Goal: Find specific page/section: Find specific page/section

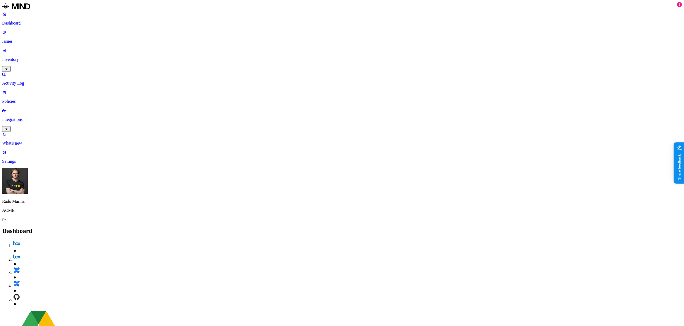
click at [34, 99] on p "Policies" at bounding box center [342, 101] width 680 height 5
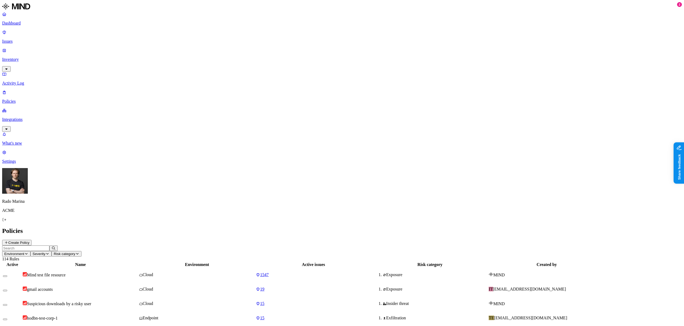
click at [33, 67] on div "Dashboard Issues Inventory Activity Log Policies Integrations" at bounding box center [342, 72] width 680 height 120
click at [33, 117] on p "Integrations" at bounding box center [342, 119] width 680 height 5
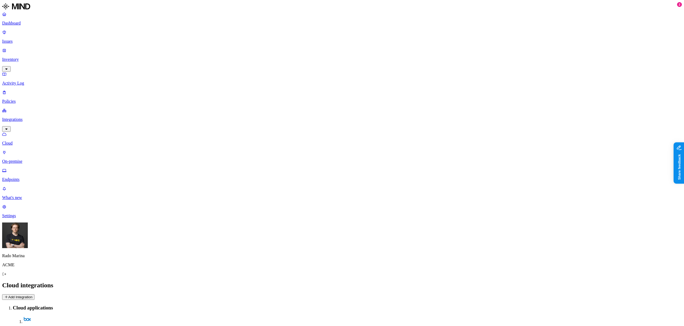
click at [39, 57] on p "Inventory" at bounding box center [342, 59] width 680 height 5
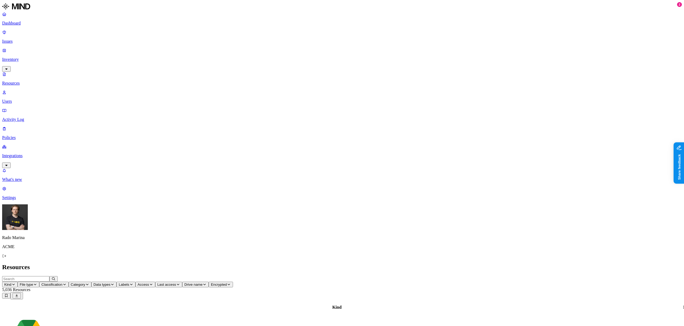
click at [37, 125] on nav "Dashboard Issues Inventory Resources Users Activity Log Policies Integrations W…" at bounding box center [342, 106] width 680 height 189
click at [30, 288] on span "5,036 Resources" at bounding box center [16, 290] width 28 height 5
click at [584, 276] on header "Kind File type Classification Category Data types Labels Access Last access Dri…" at bounding box center [342, 287] width 680 height 23
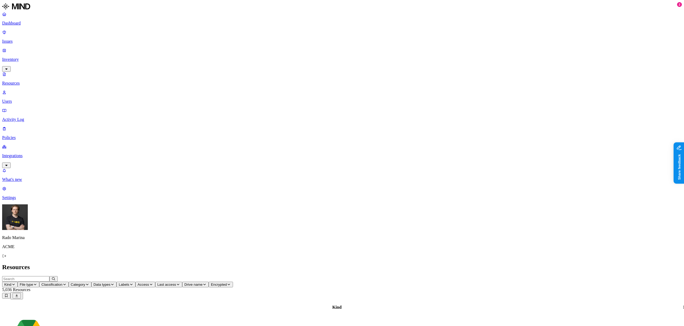
click at [541, 276] on header "Kind File type Classification Category Data types Labels Access Last access Dri…" at bounding box center [342, 287] width 680 height 23
